Goal: Task Accomplishment & Management: Manage account settings

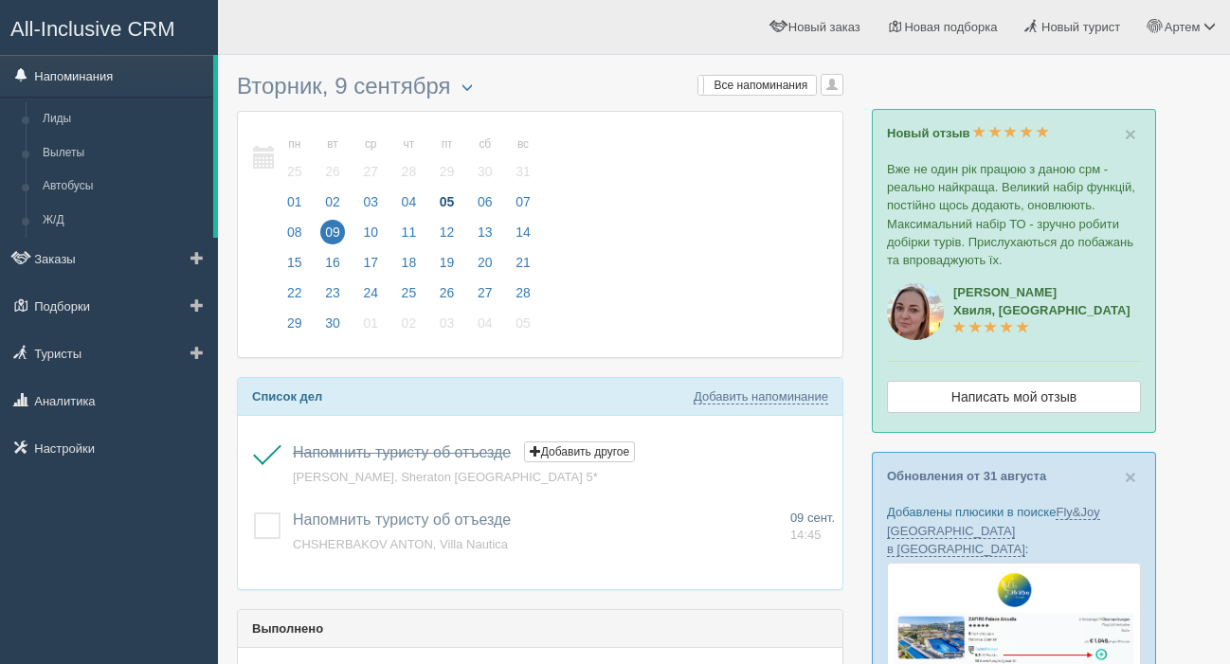
click at [118, 79] on link "Напоминания" at bounding box center [106, 76] width 213 height 42
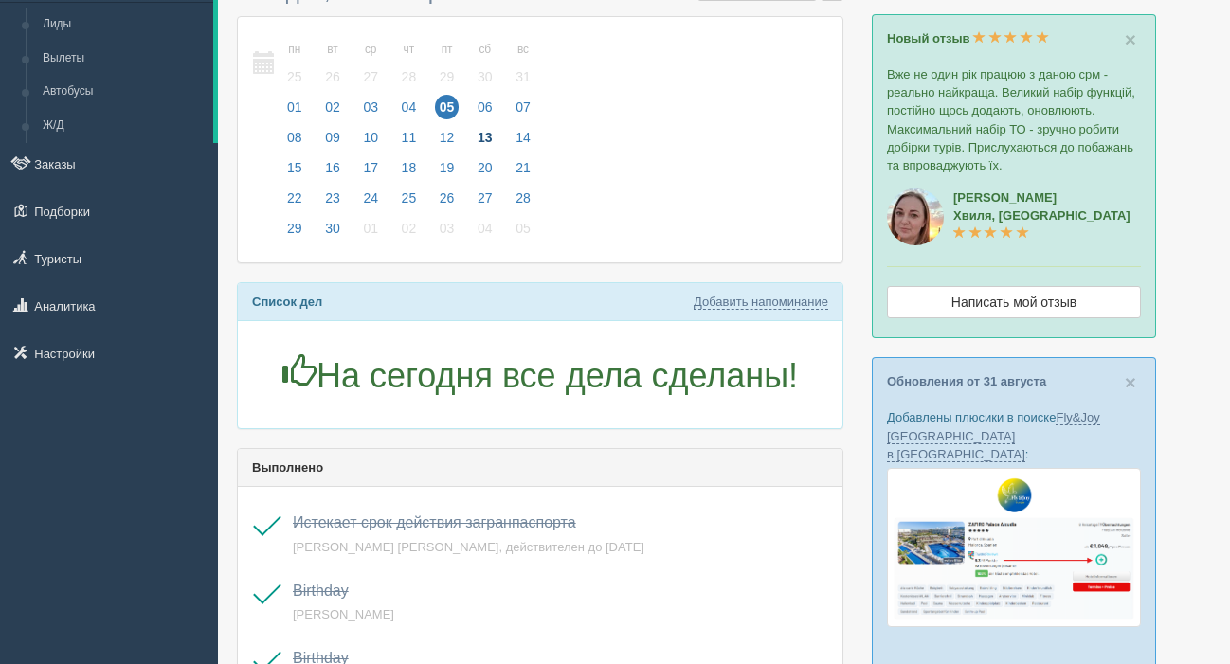
scroll to position [100, 0]
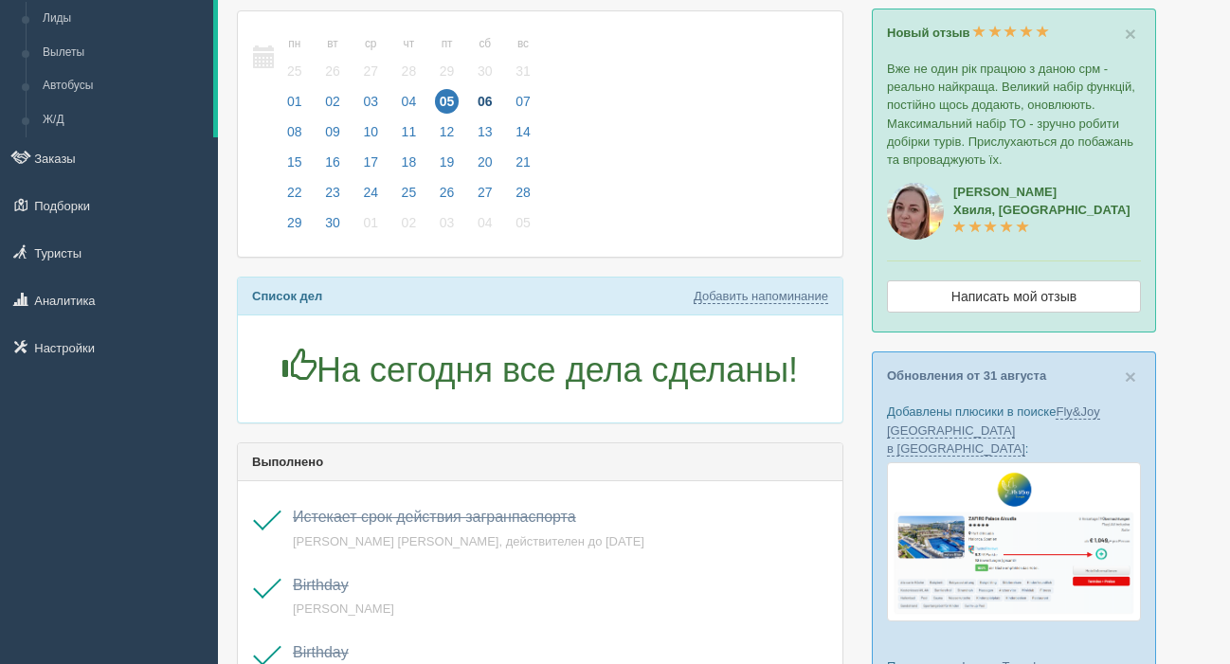
click at [493, 99] on span "06" at bounding box center [485, 101] width 25 height 25
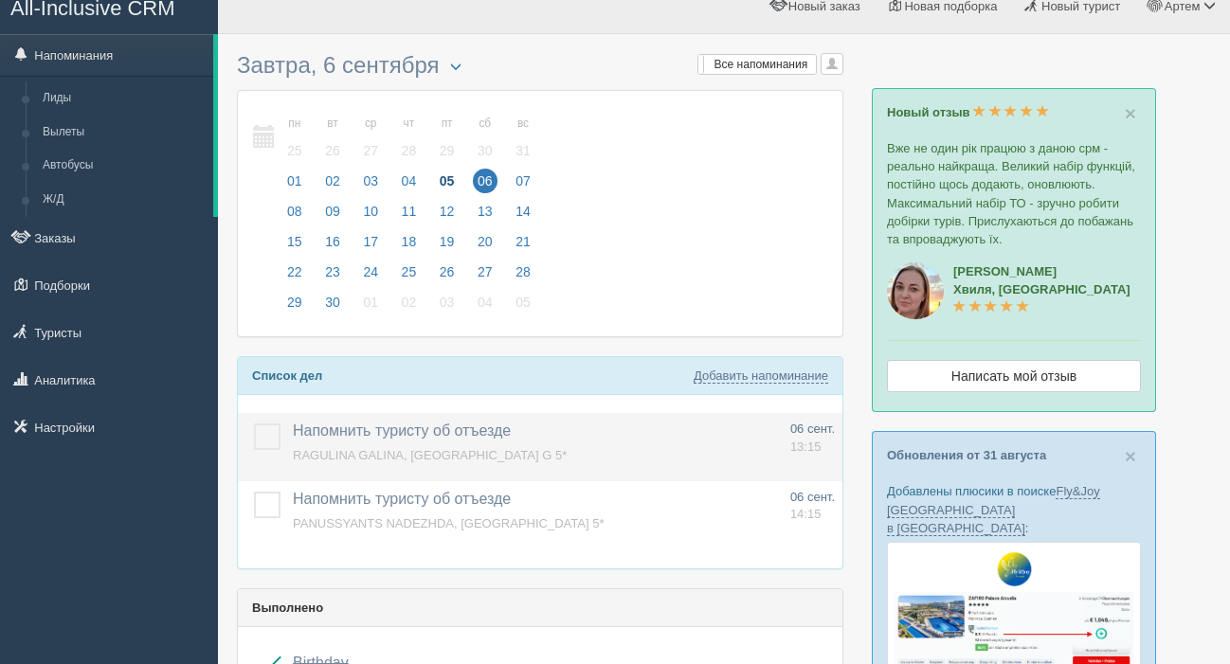
scroll to position [27, 0]
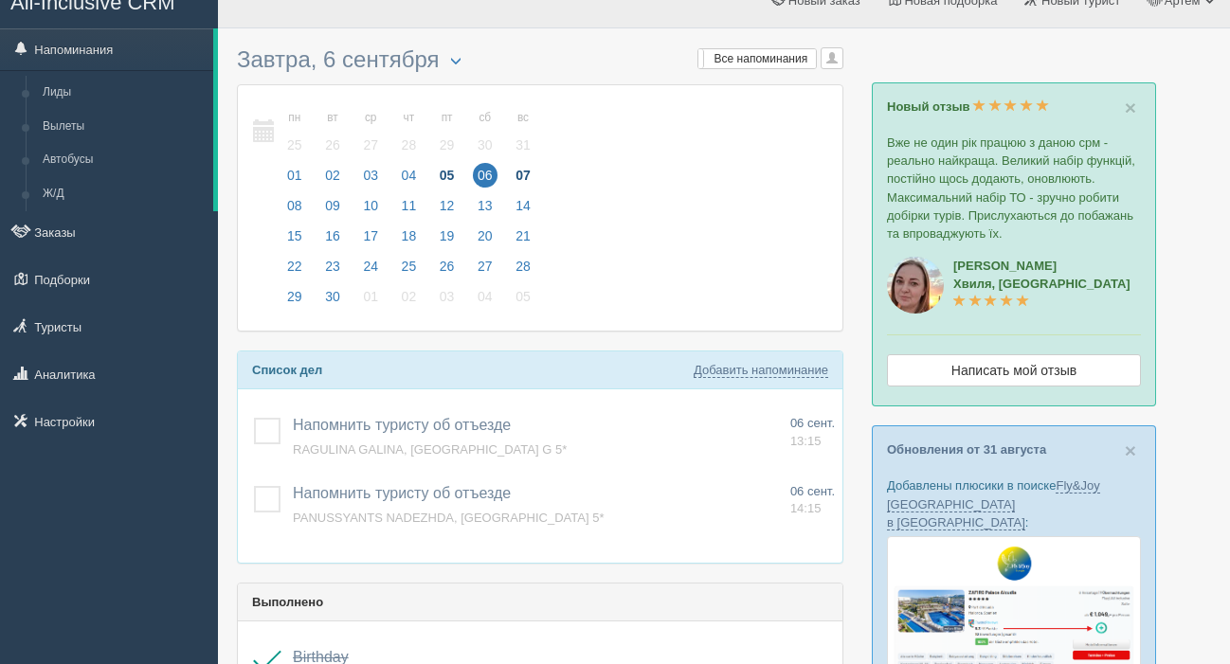
click at [533, 170] on span "07" at bounding box center [523, 175] width 25 height 25
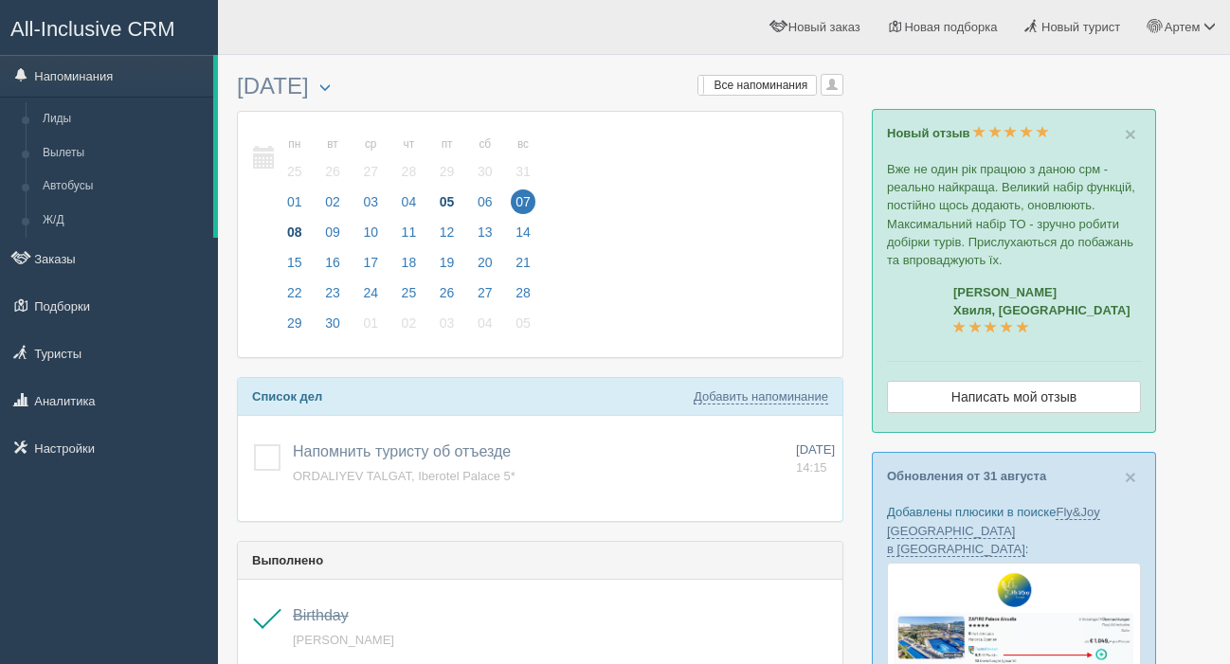
click at [290, 233] on span "08" at bounding box center [294, 232] width 25 height 25
click at [339, 231] on span "09" at bounding box center [332, 232] width 25 height 25
click at [369, 228] on span "10" at bounding box center [370, 232] width 25 height 25
click at [410, 227] on span "11" at bounding box center [409, 232] width 25 height 25
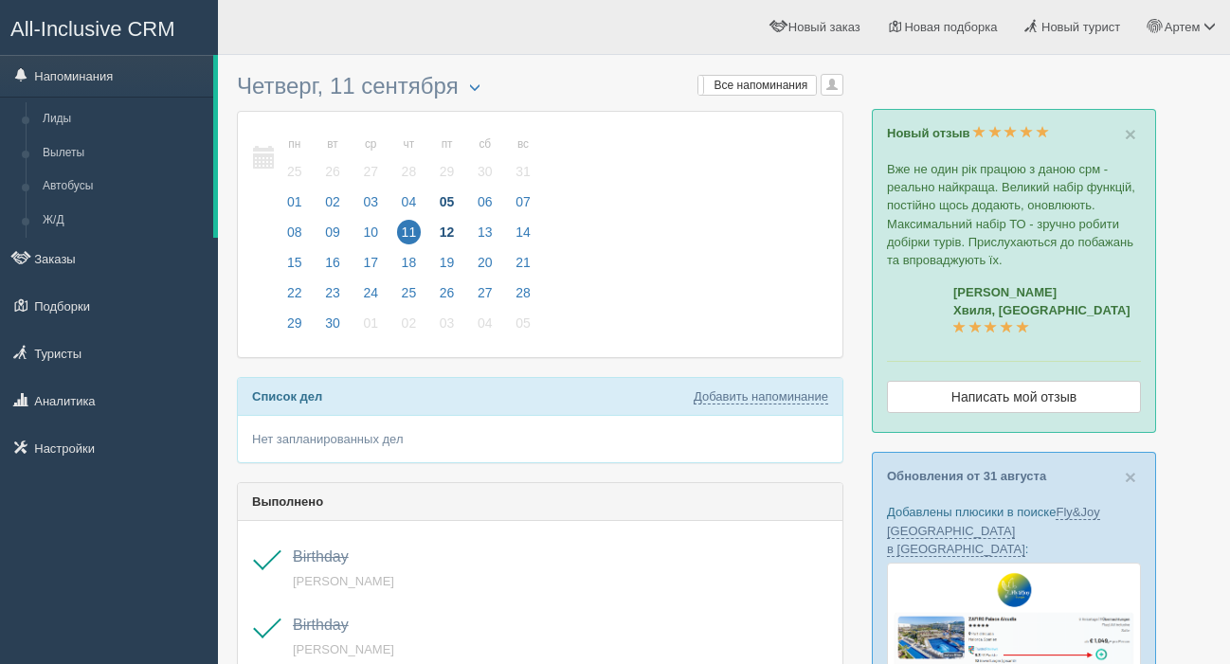
click at [451, 231] on span "12" at bounding box center [447, 232] width 25 height 25
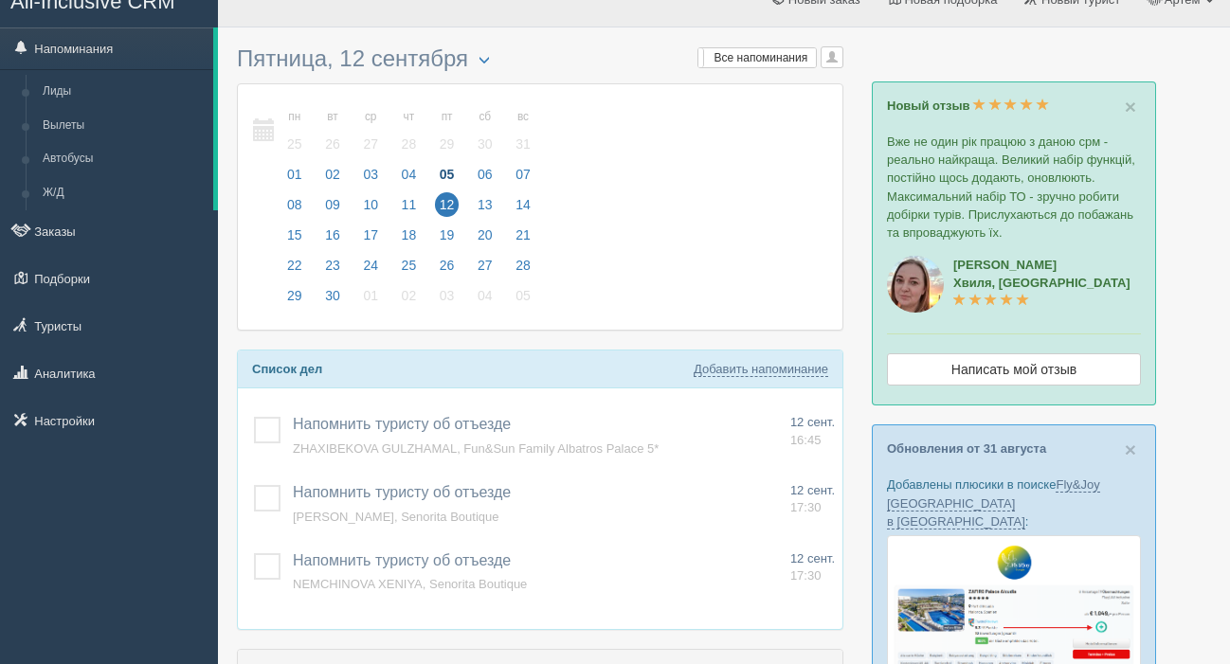
scroll to position [29, 0]
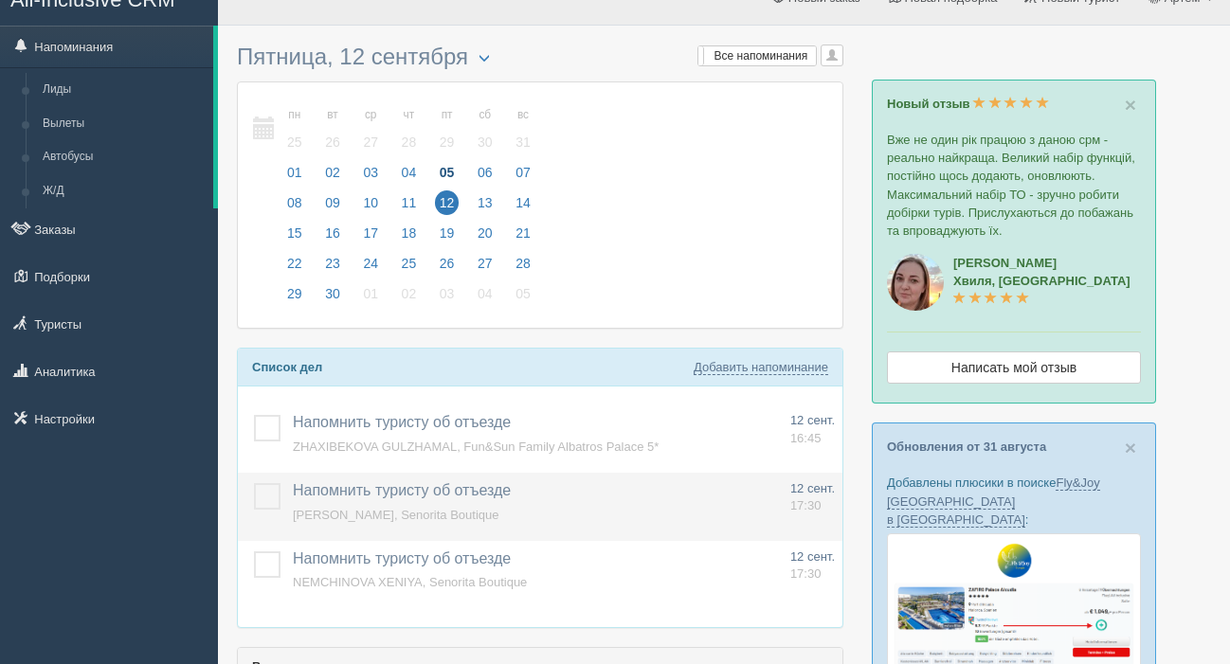
click at [254, 483] on label at bounding box center [254, 483] width 0 height 0
click at [0, 0] on input "checkbox" at bounding box center [0, 0] width 0 height 0
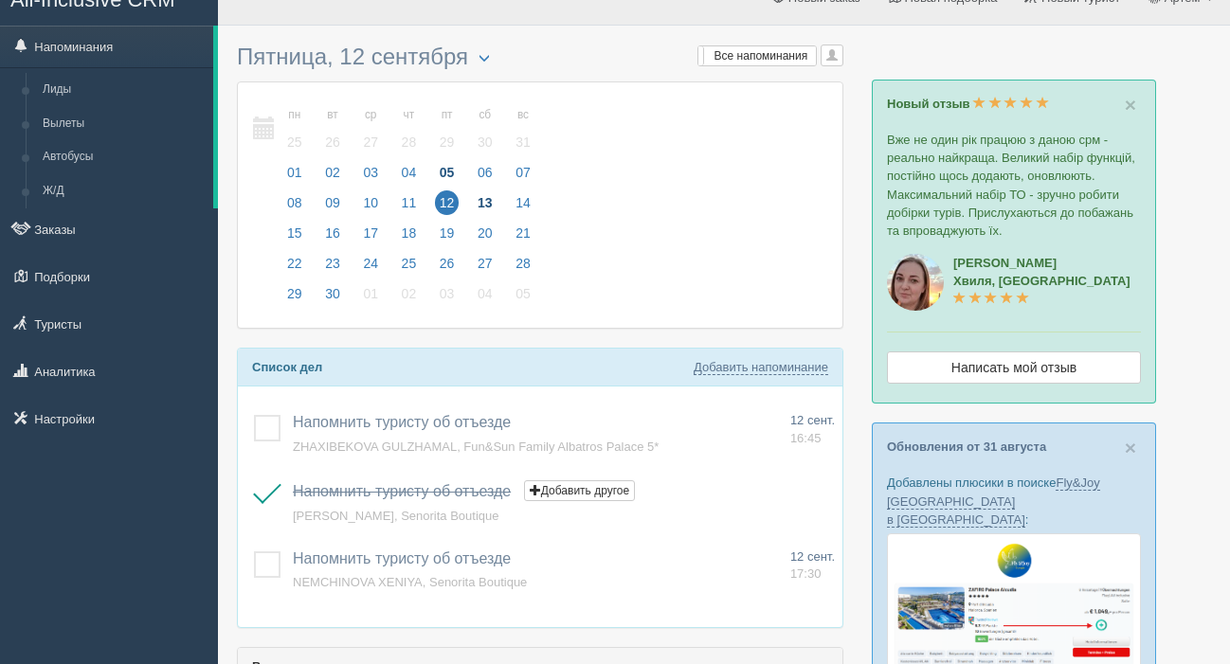
click at [482, 205] on span "13" at bounding box center [485, 203] width 25 height 25
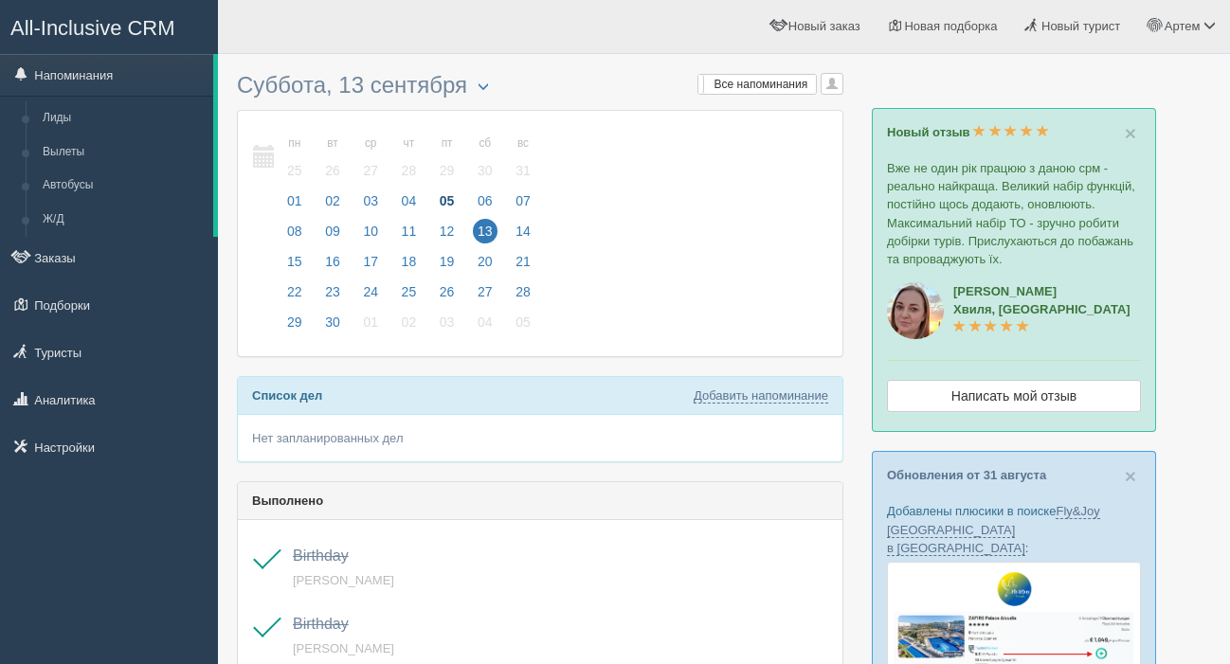
scroll to position [45, 0]
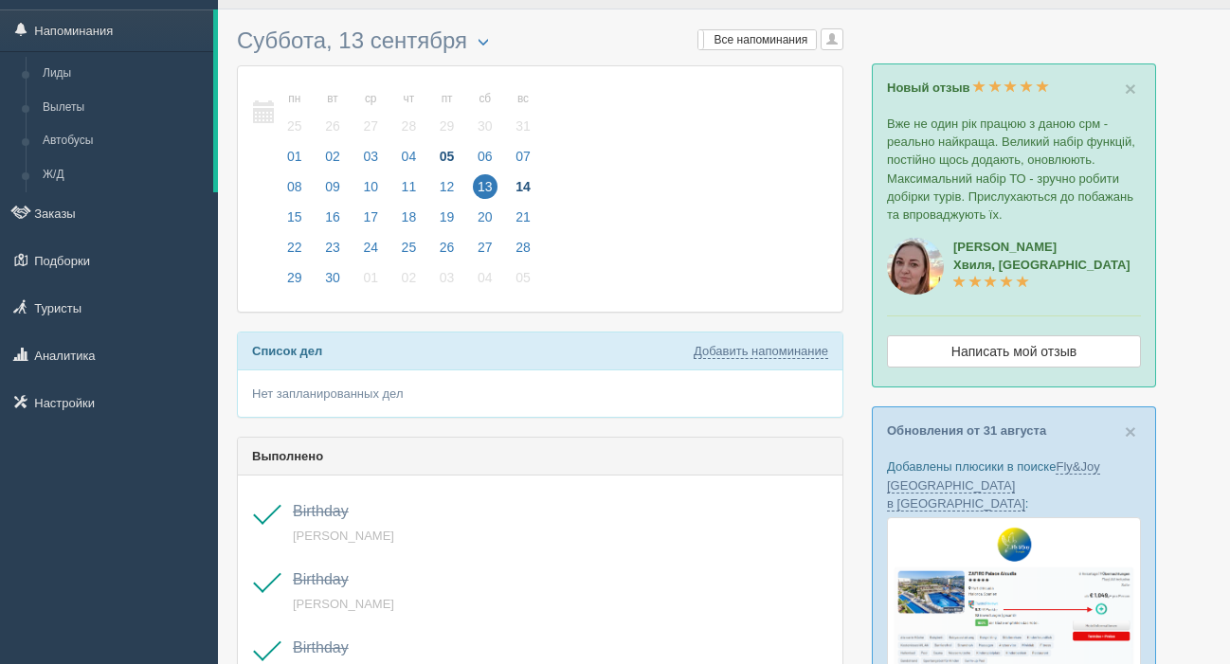
click at [524, 186] on span "14" at bounding box center [523, 186] width 25 height 25
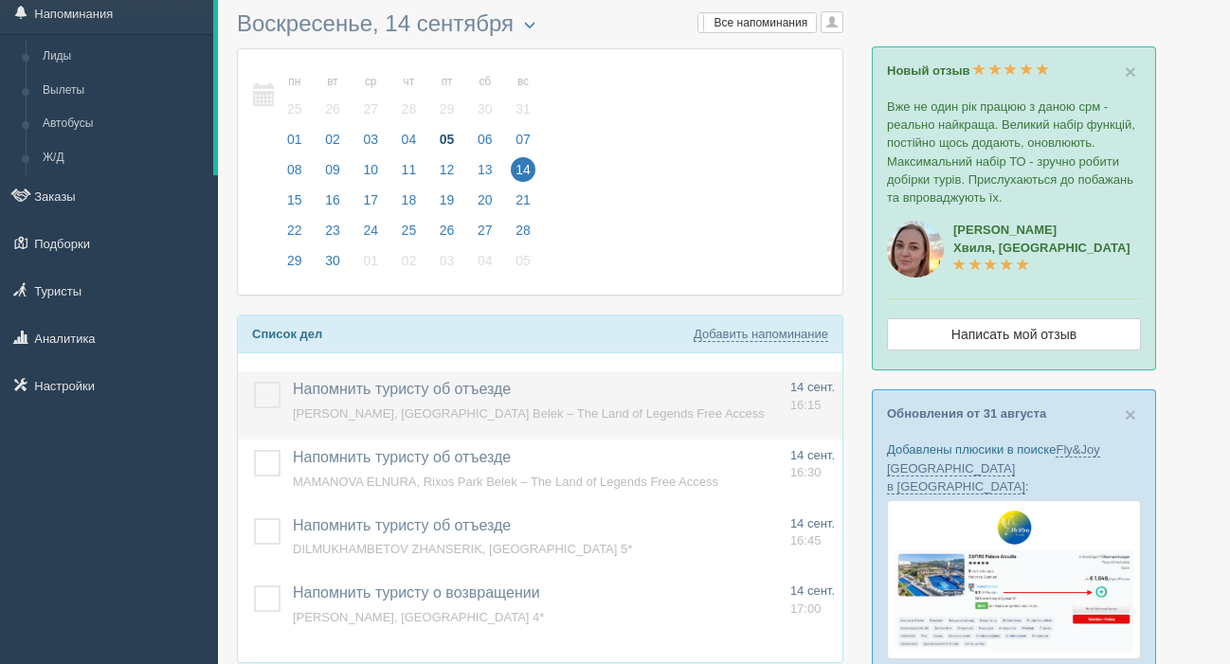
scroll to position [67, 0]
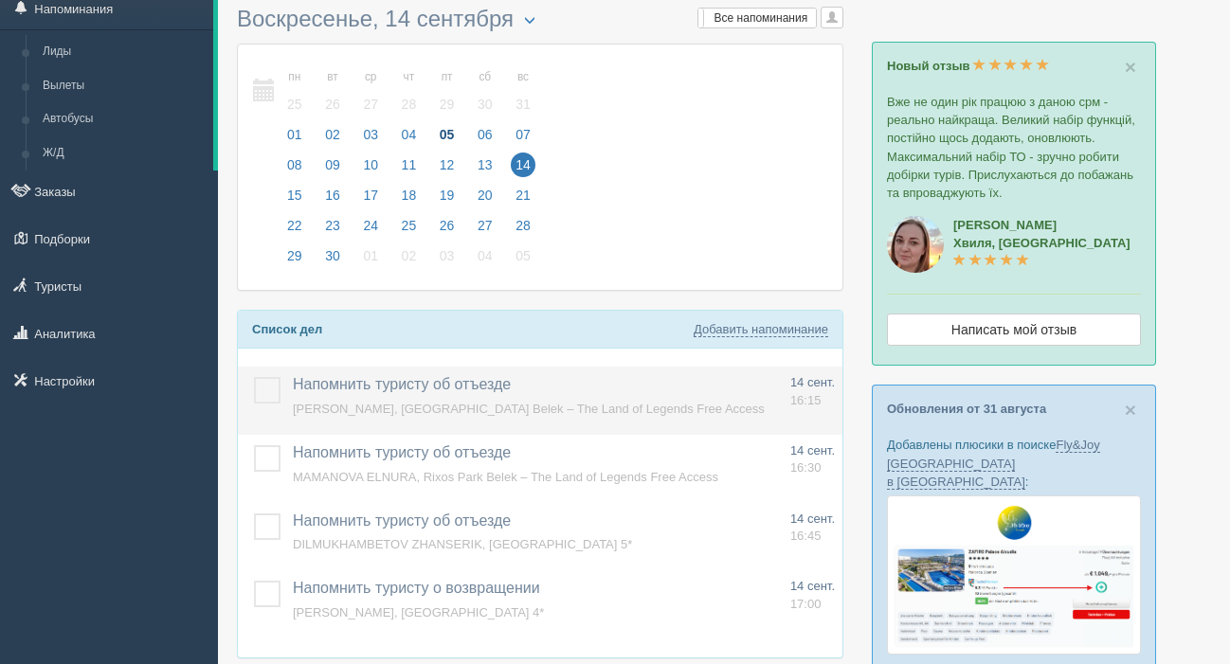
click at [254, 377] on label at bounding box center [254, 377] width 0 height 0
click at [0, 0] on input "checkbox" at bounding box center [0, 0] width 0 height 0
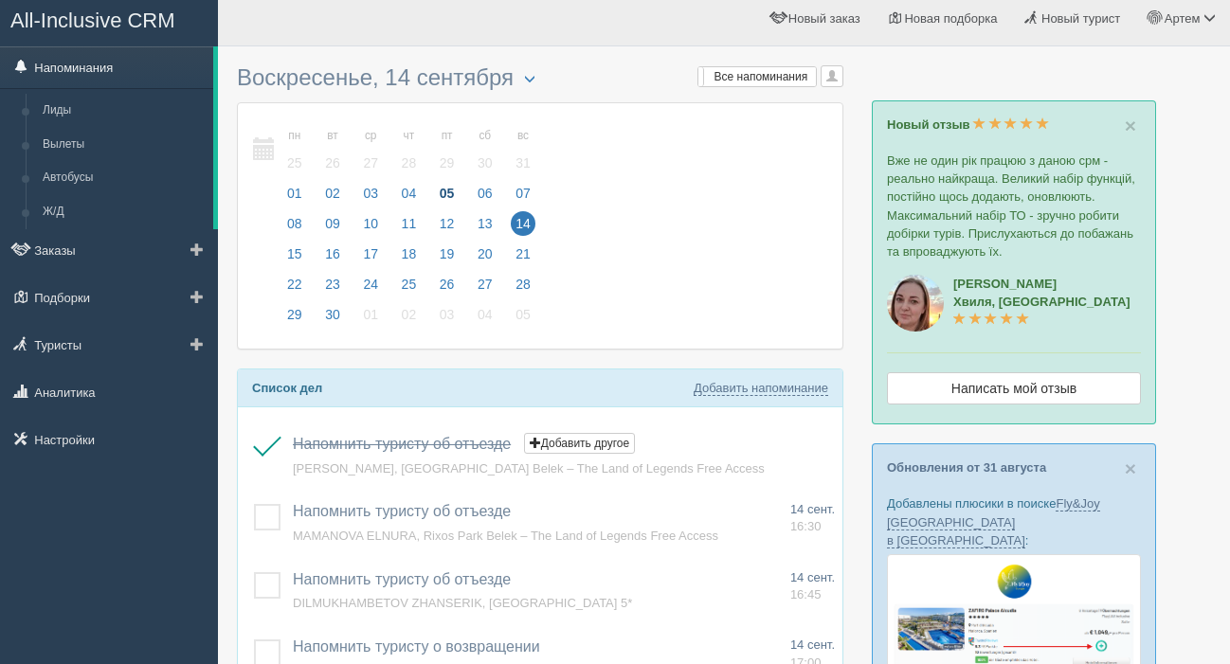
scroll to position [6, 0]
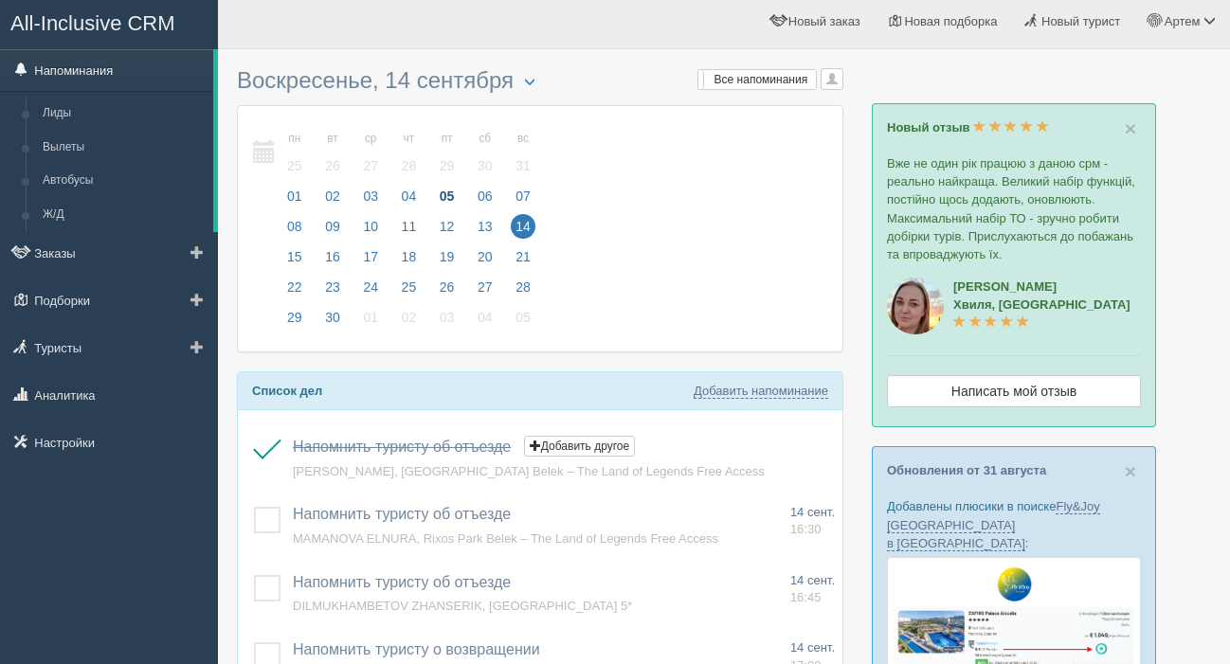
click at [101, 68] on link "Напоминания" at bounding box center [106, 70] width 213 height 42
